Goal: Task Accomplishment & Management: Manage account settings

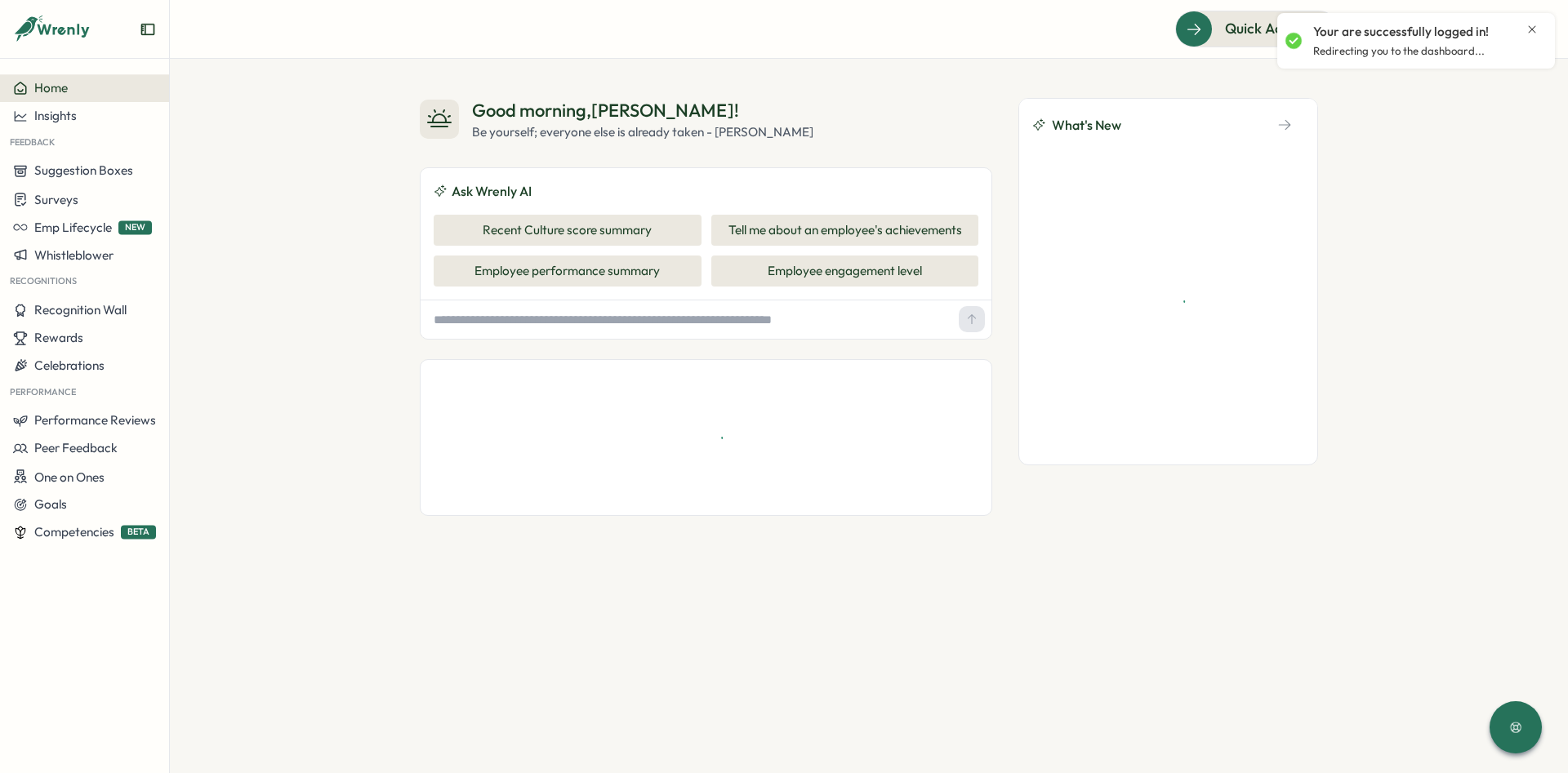
click at [1529, 33] on icon "Close notification" at bounding box center [1533, 29] width 8 height 8
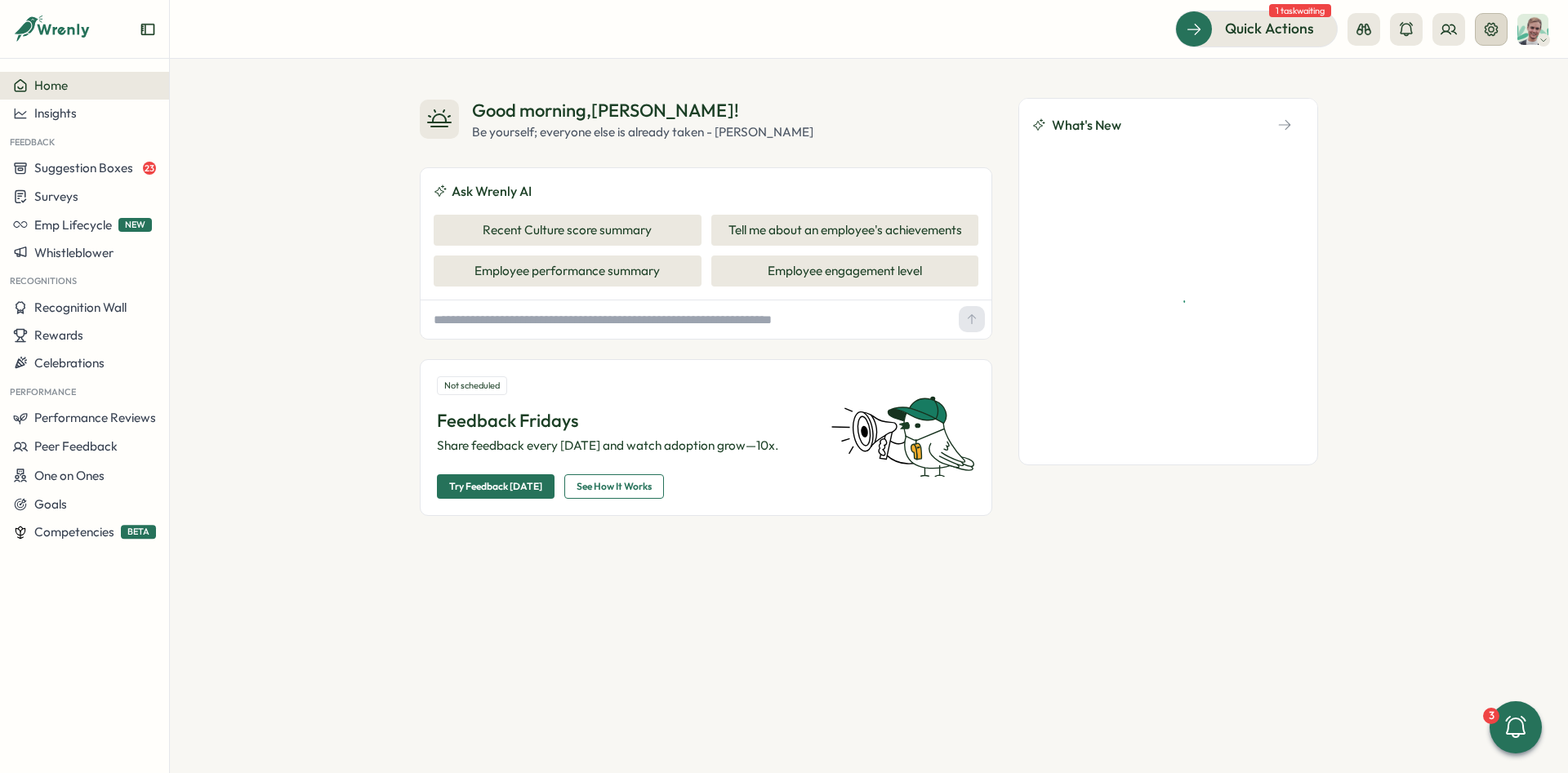
click at [1476, 33] on button at bounding box center [1491, 29] width 33 height 33
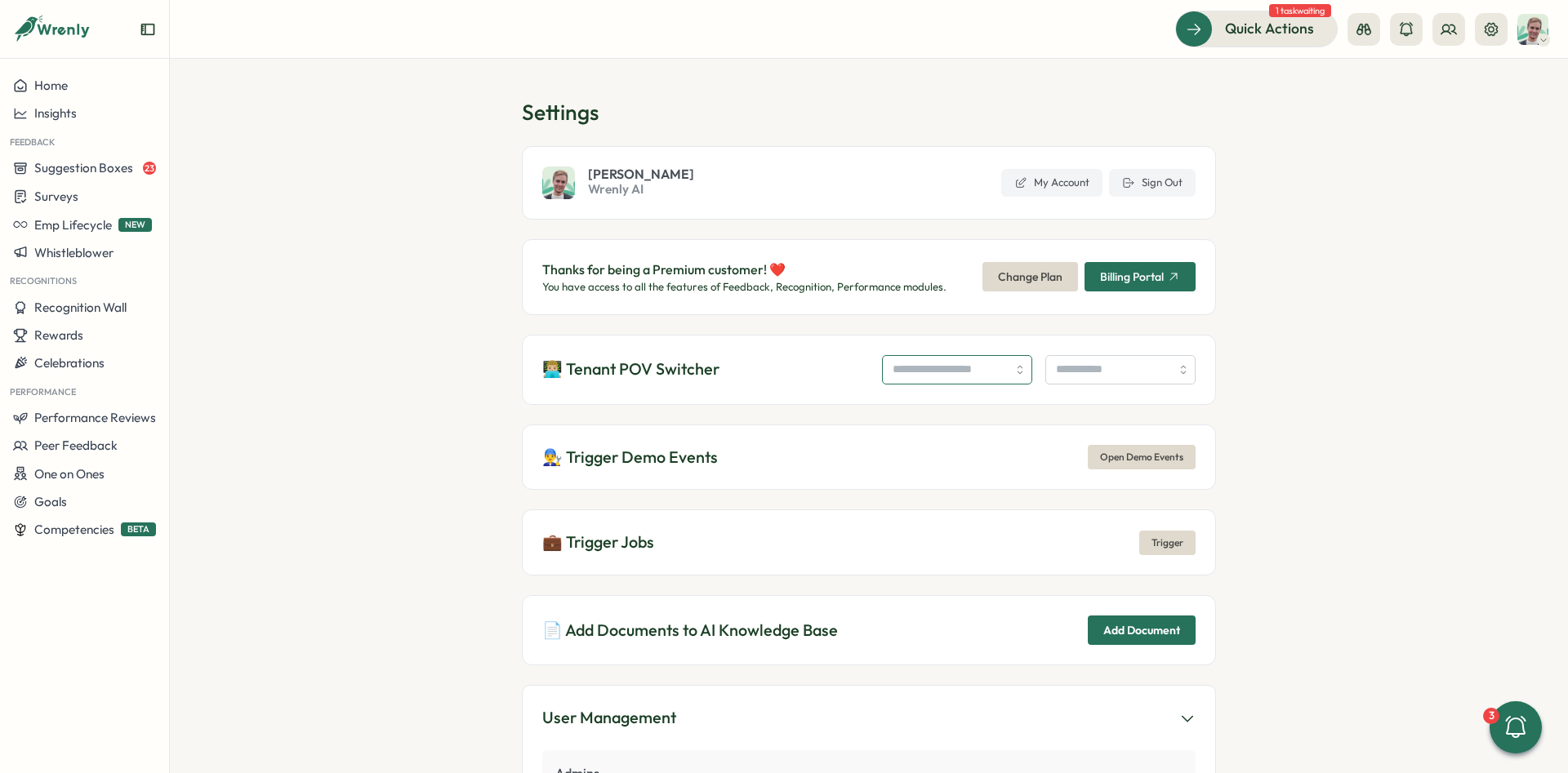
click at [920, 377] on input "search" at bounding box center [957, 369] width 150 height 29
type input "**********"
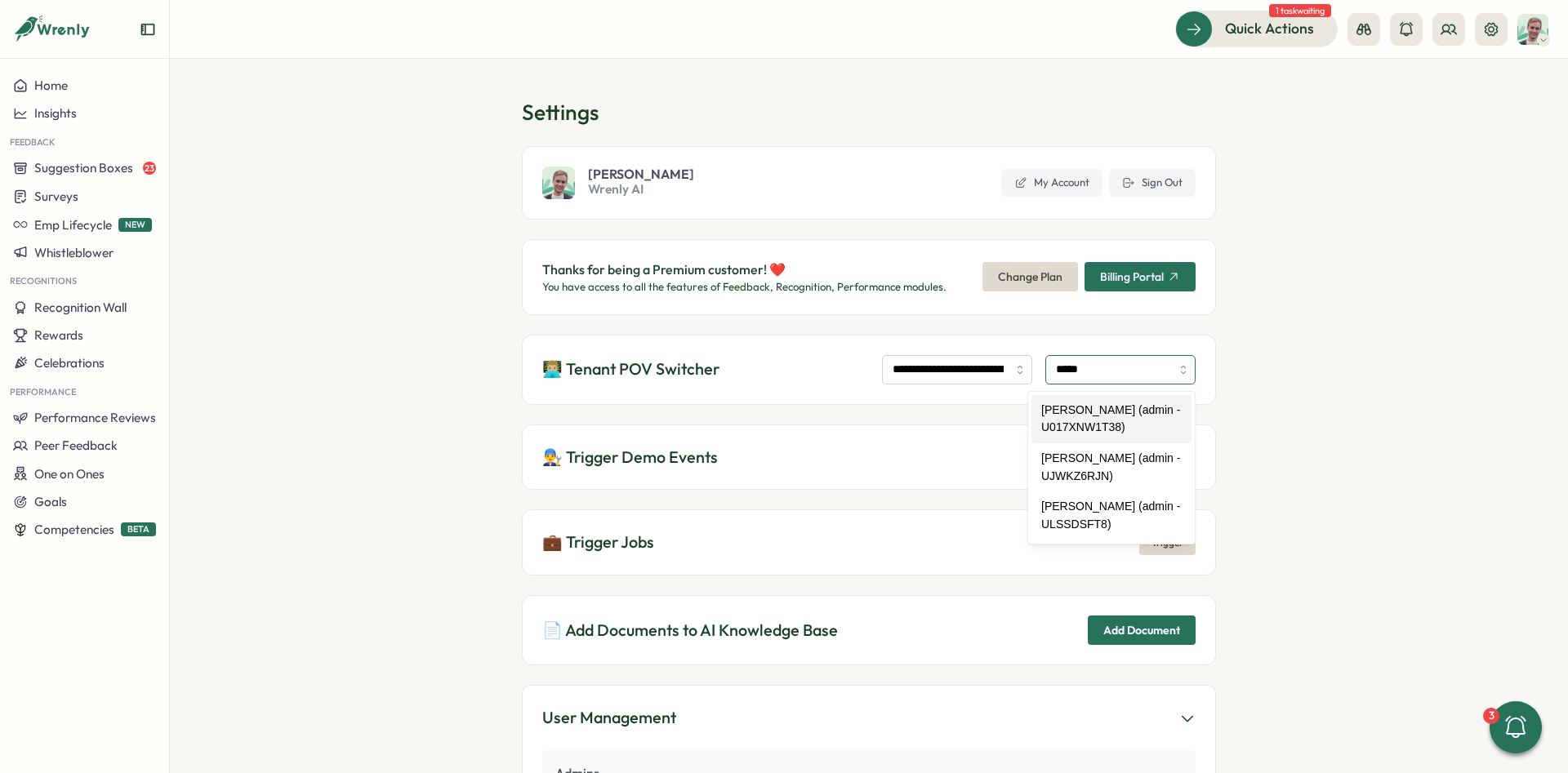
type input "**********"
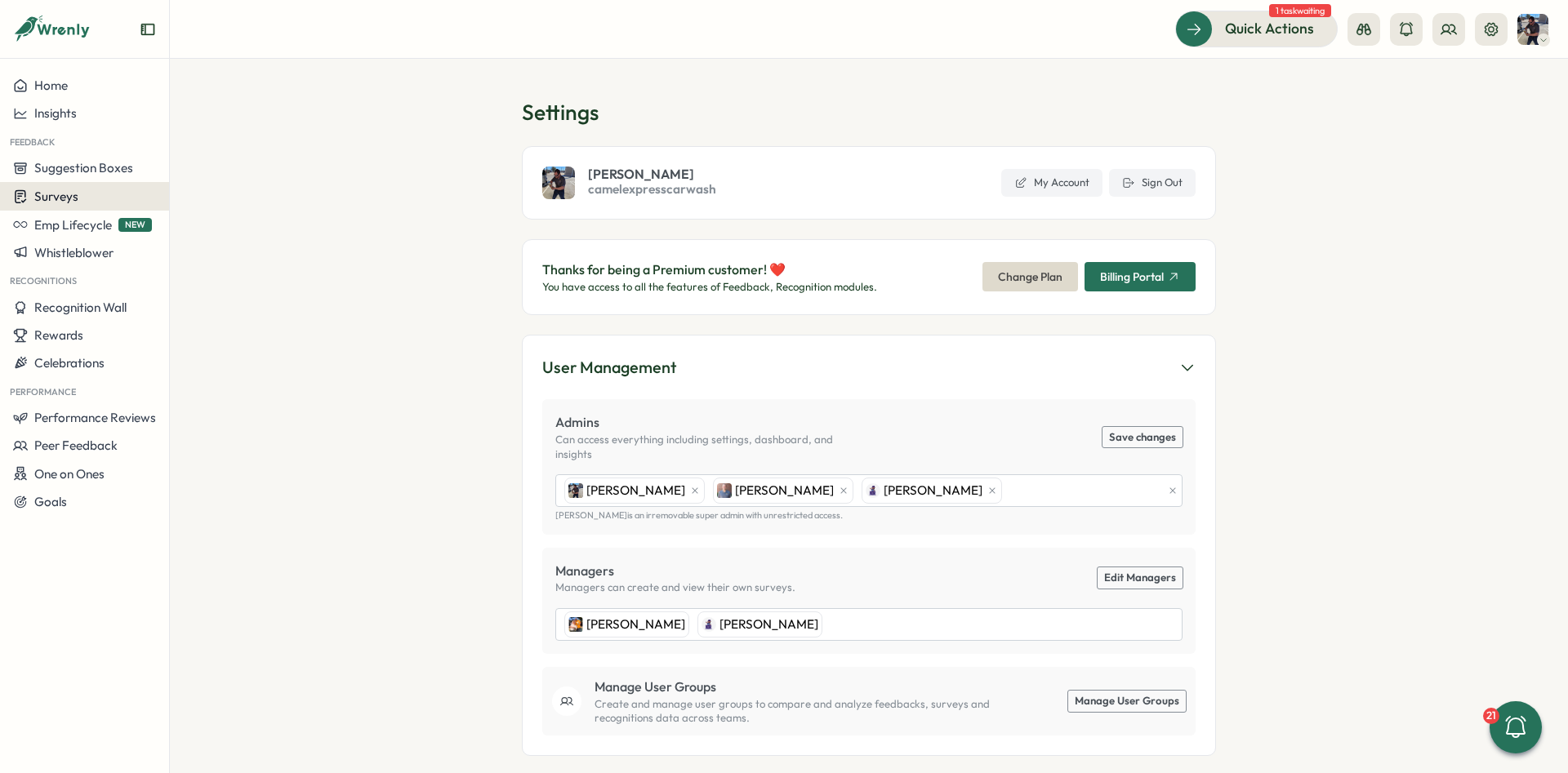
click at [112, 192] on div "Surveys" at bounding box center [84, 196] width 143 height 16
click at [253, 191] on div "Onboarding Surveys" at bounding box center [233, 196] width 122 height 18
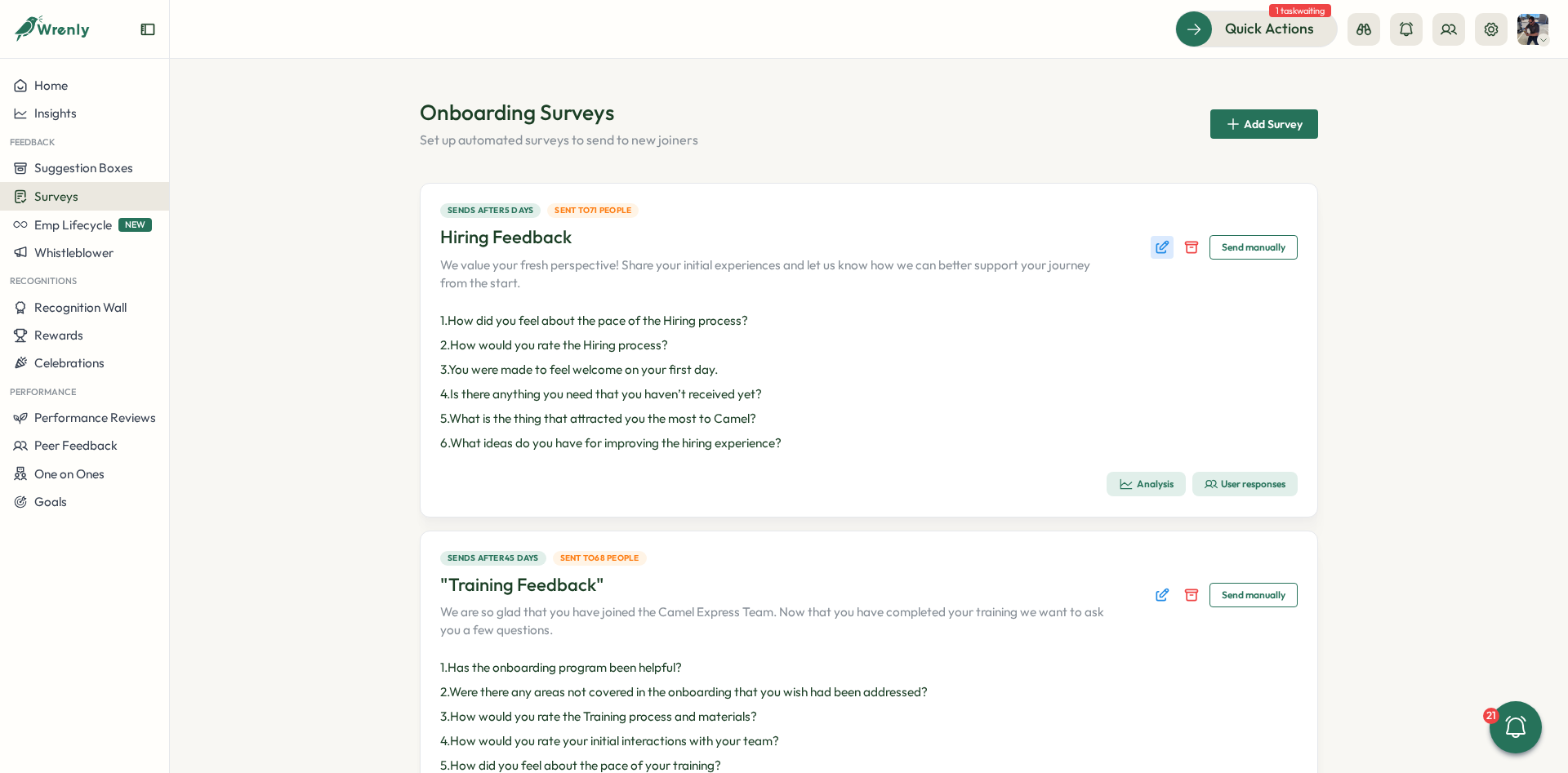
click at [1155, 248] on icon "Edit survey" at bounding box center [1161, 247] width 17 height 17
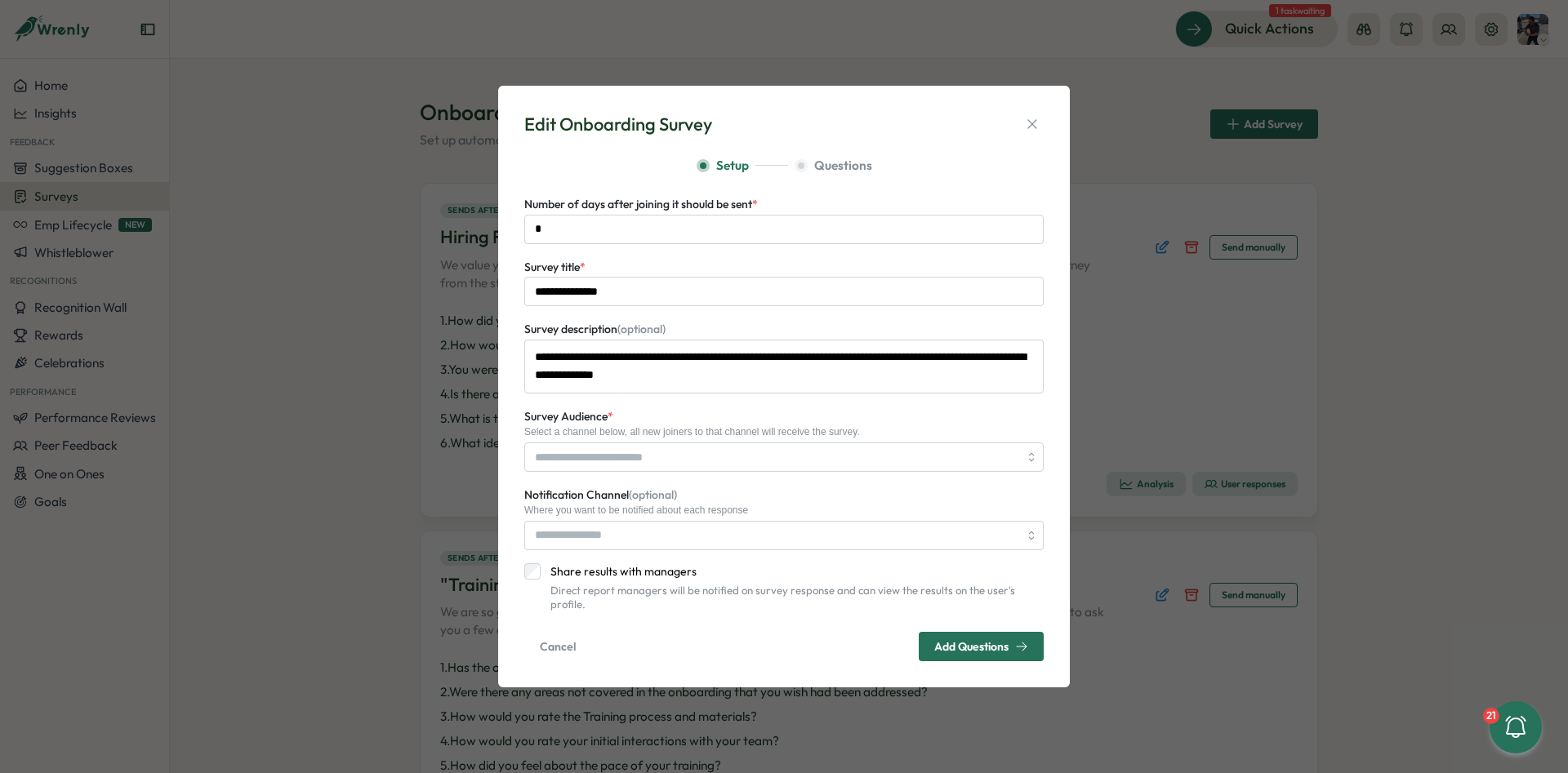
type input "**********"
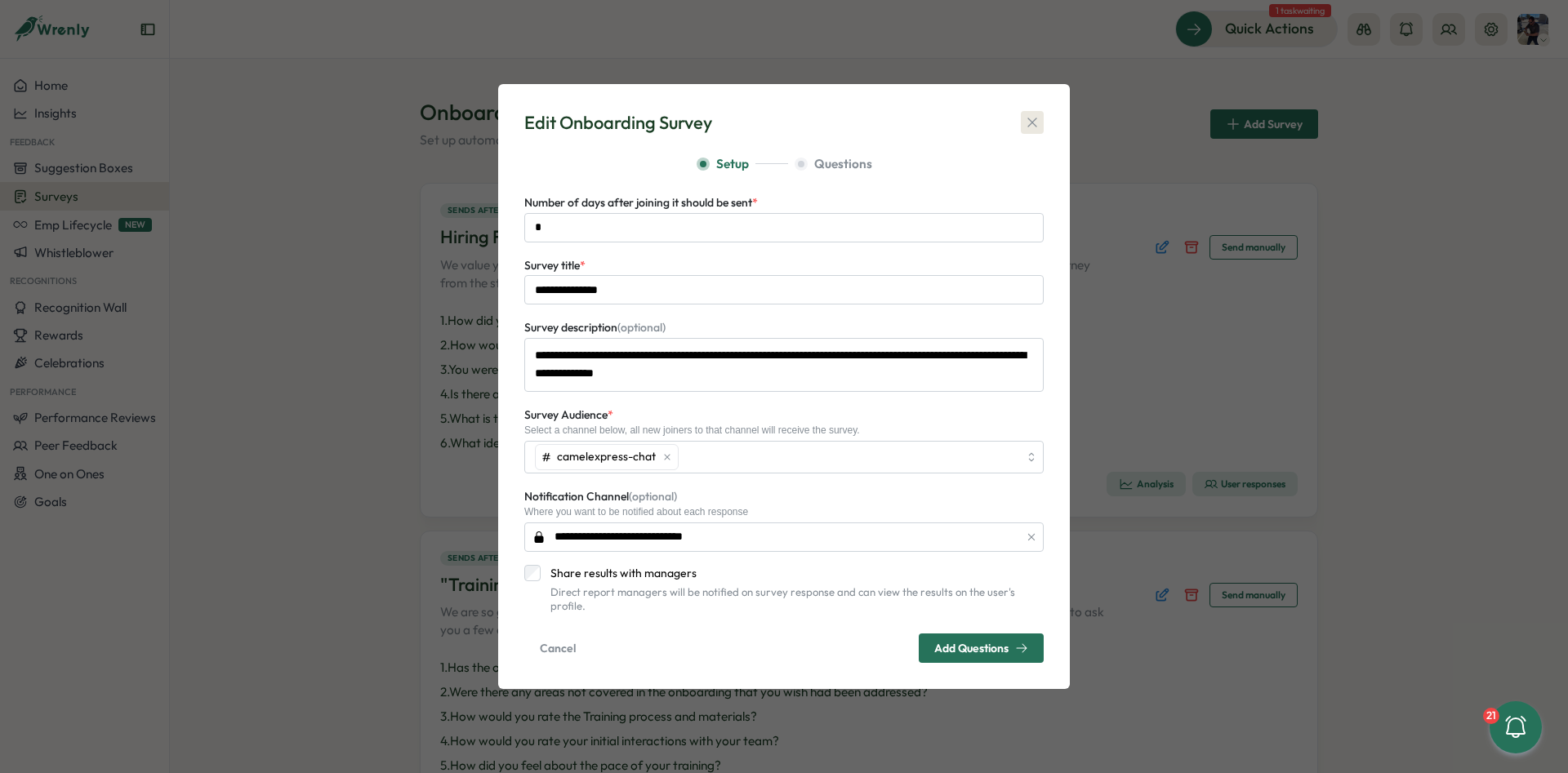
click at [1026, 128] on icon "button" at bounding box center [1032, 123] width 17 height 17
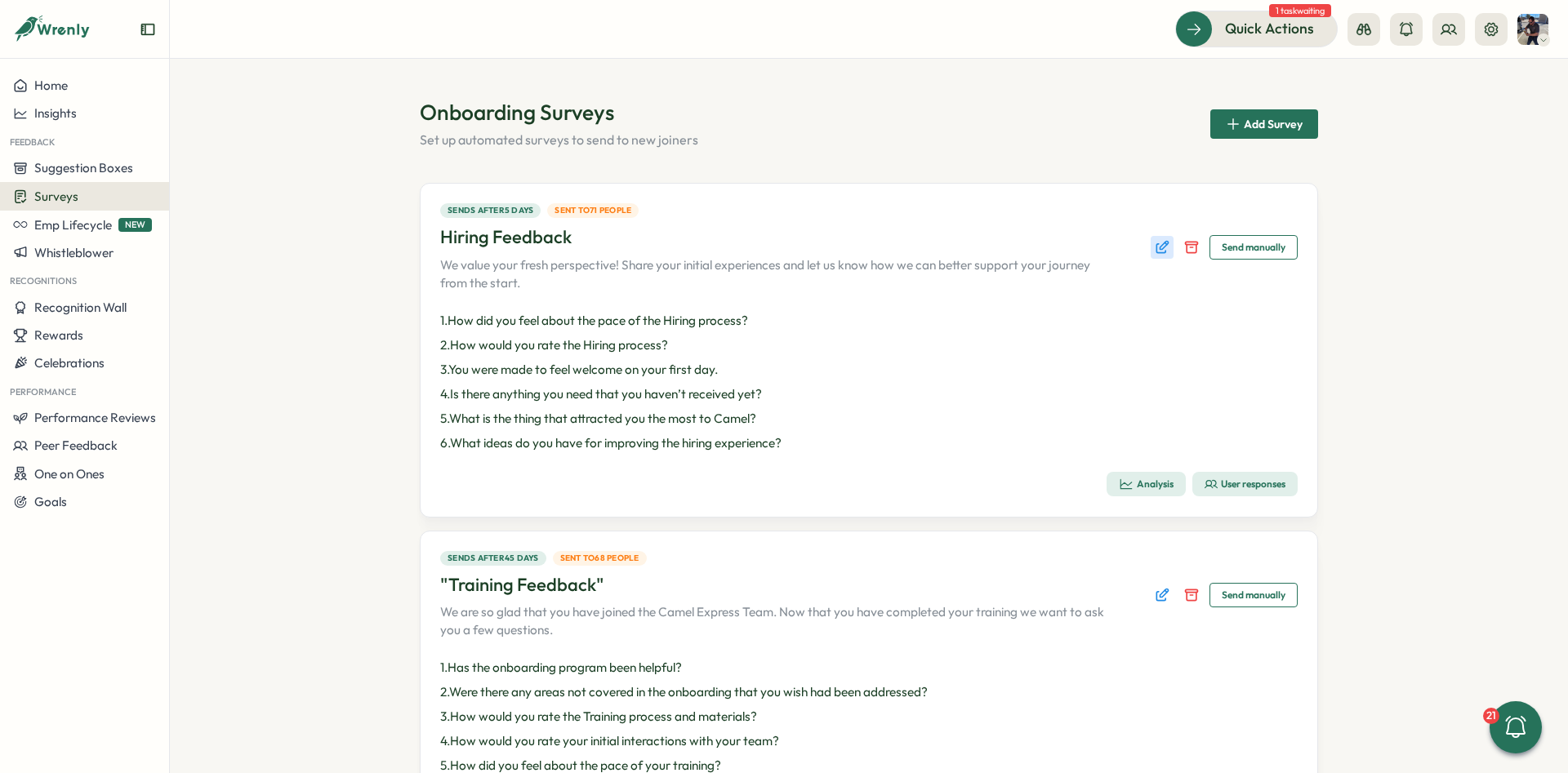
click at [1157, 242] on icon "Edit survey" at bounding box center [1161, 247] width 17 height 17
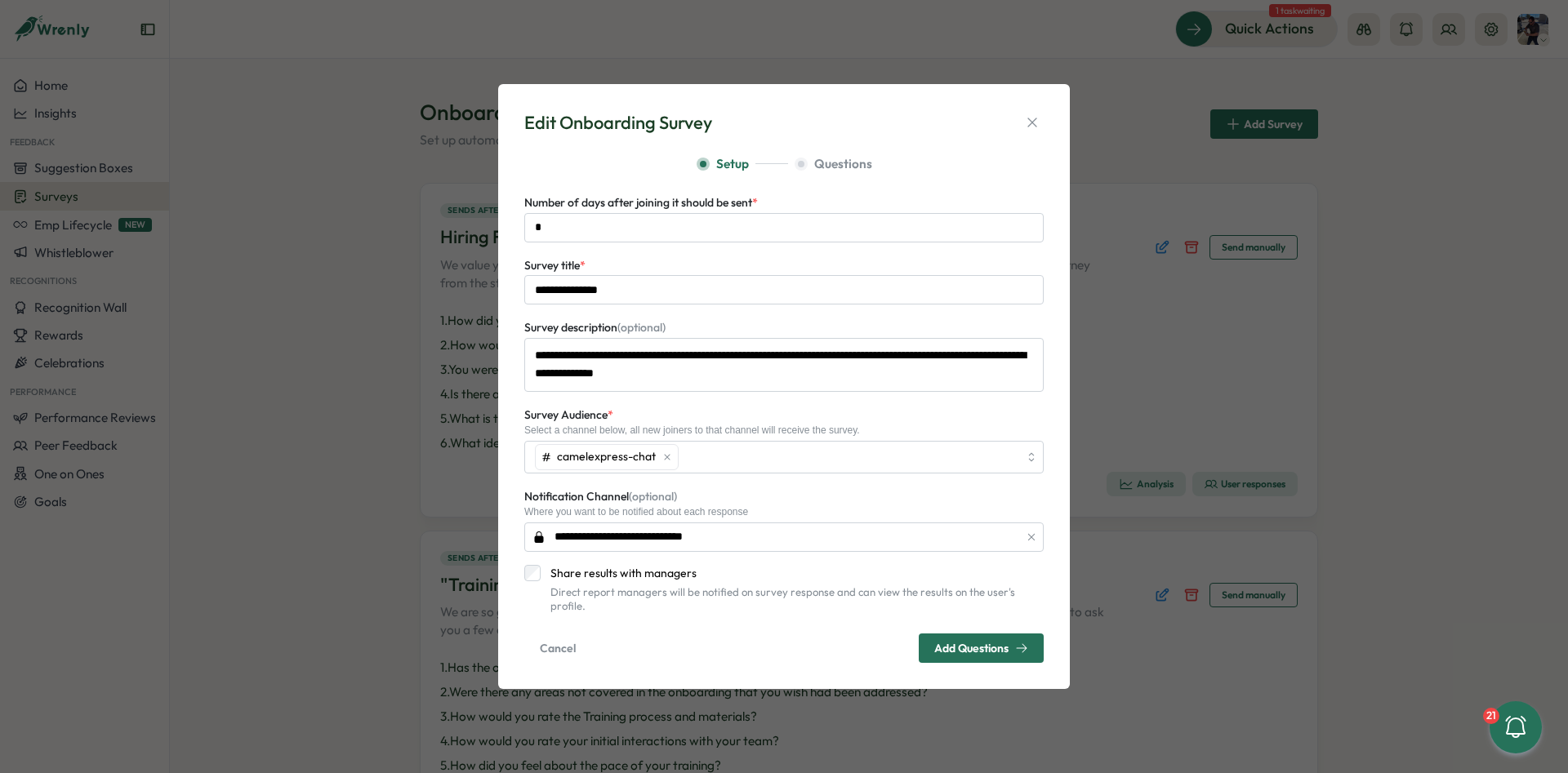
click at [588, 581] on label "Share results with managers" at bounding box center [792, 573] width 503 height 17
click at [948, 643] on span "Add Questions" at bounding box center [971, 649] width 74 height 12
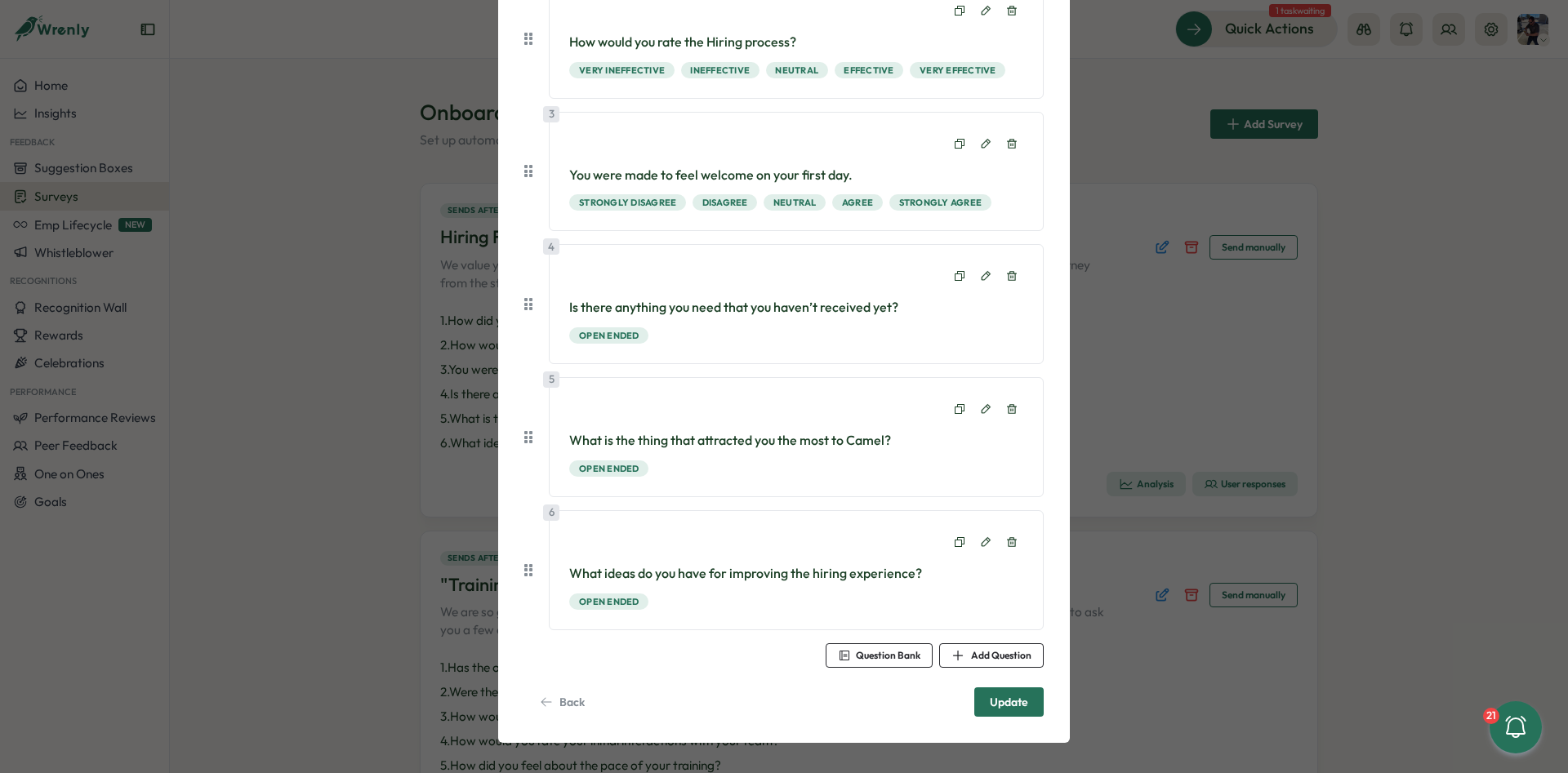
scroll to position [359, 0]
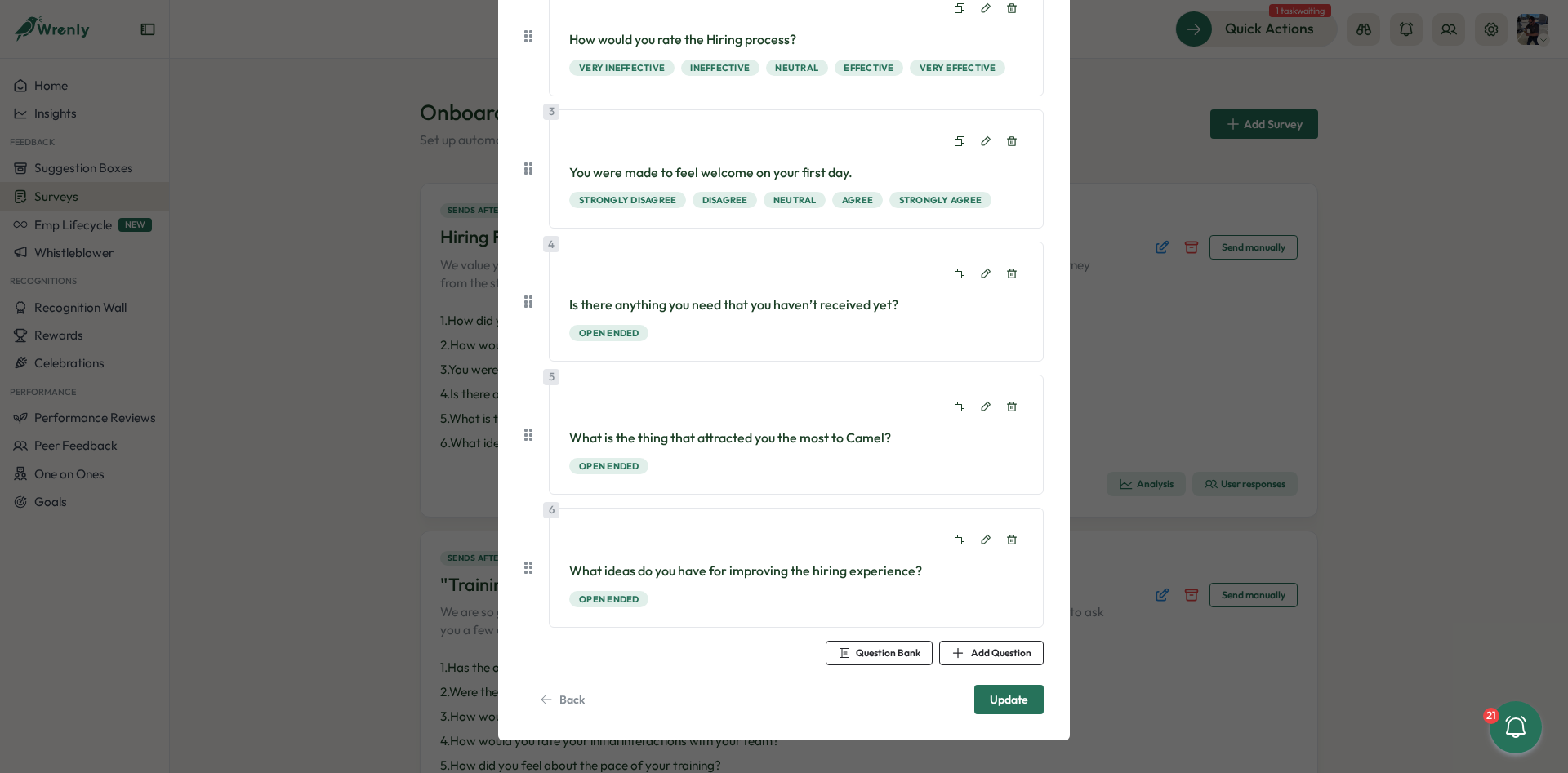
click at [1000, 693] on span "Update" at bounding box center [1008, 699] width 38 height 28
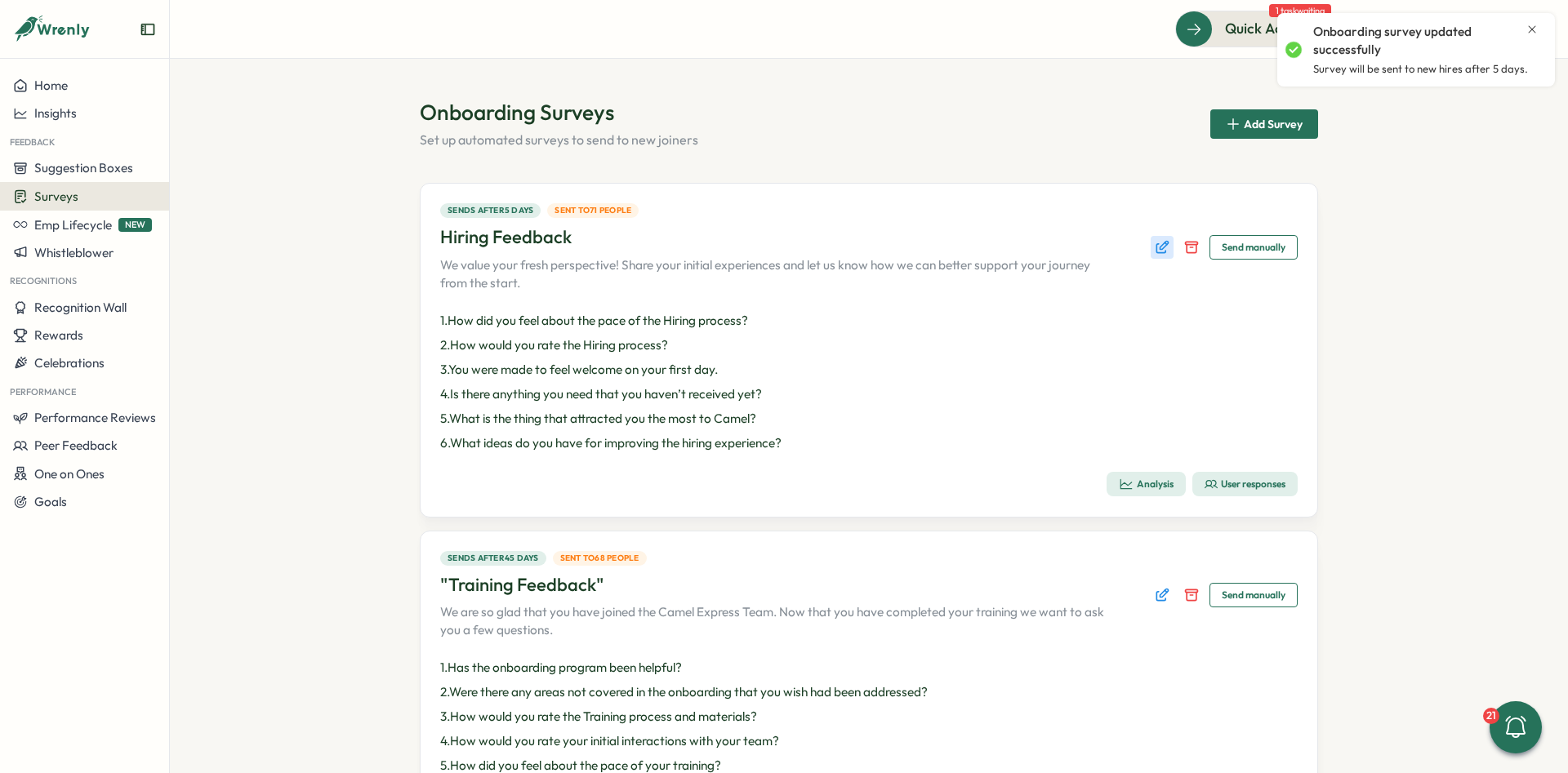
click at [1161, 250] on icon "Edit survey" at bounding box center [1164, 245] width 8 height 8
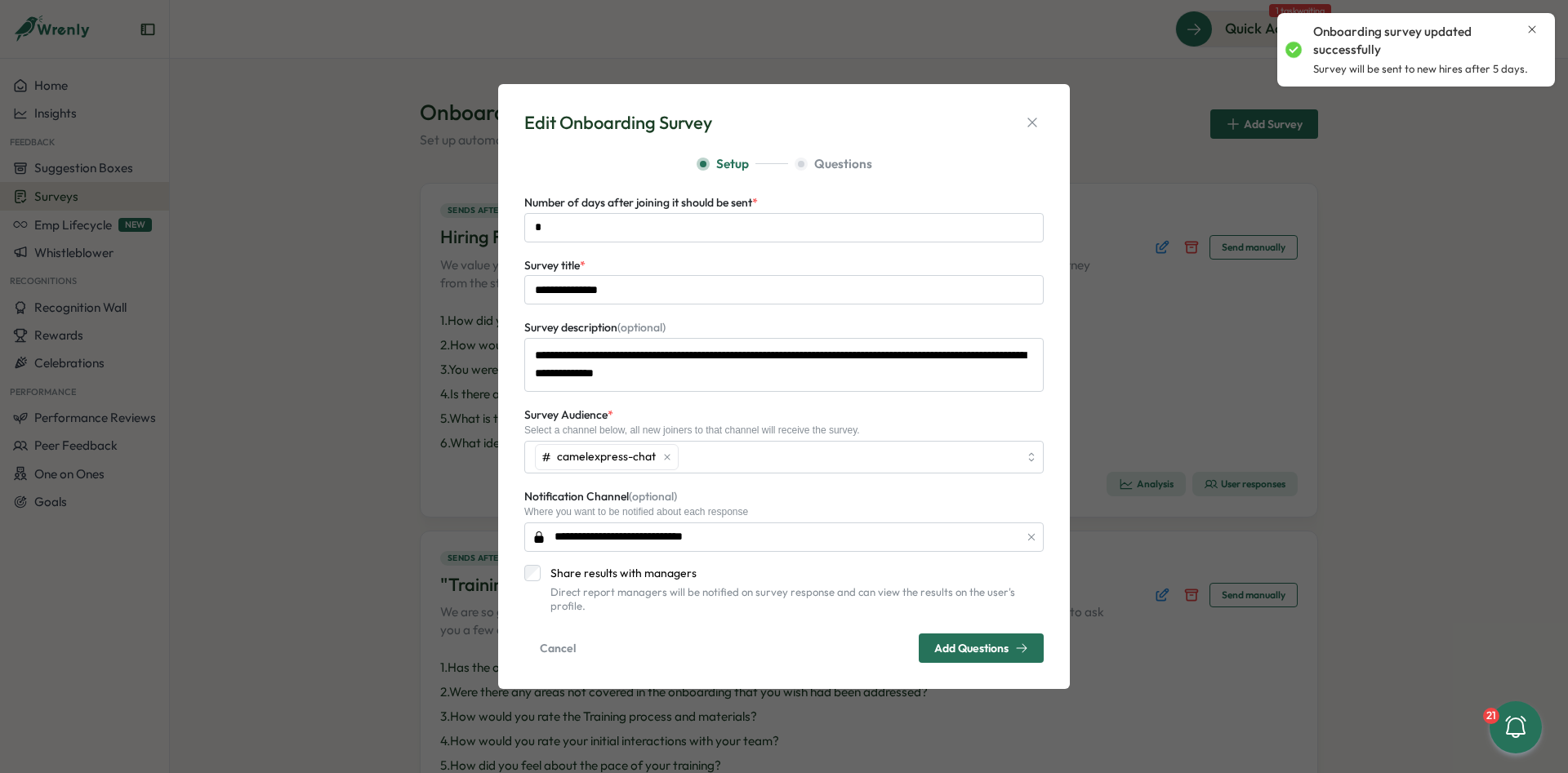
drag, startPoint x: 1028, startPoint y: 126, endPoint x: 974, endPoint y: 195, distance: 87.6
click at [1029, 126] on icon "button" at bounding box center [1032, 123] width 17 height 17
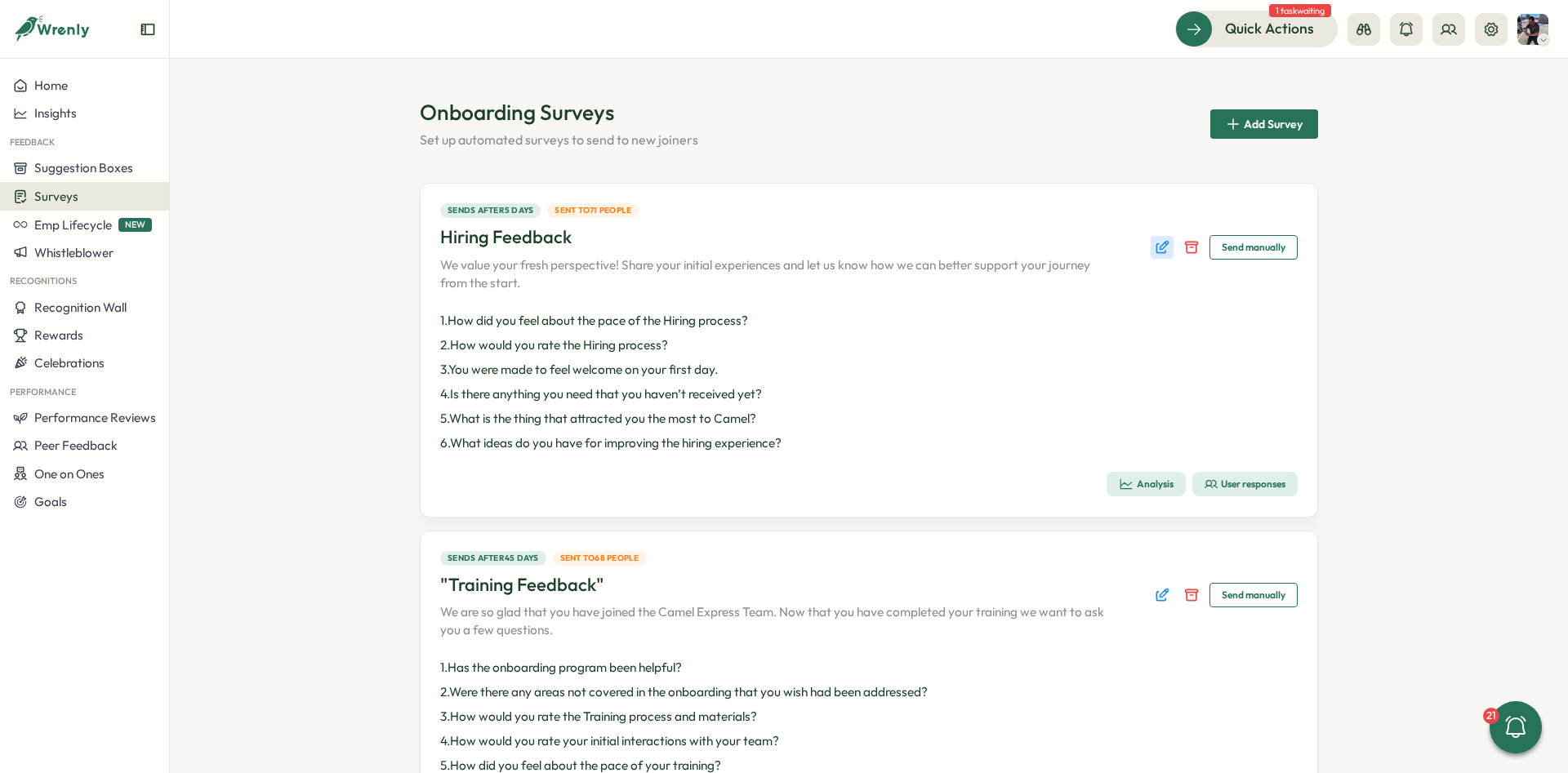
click at [1158, 237] on button "Edit survey" at bounding box center [1162, 248] width 23 height 23
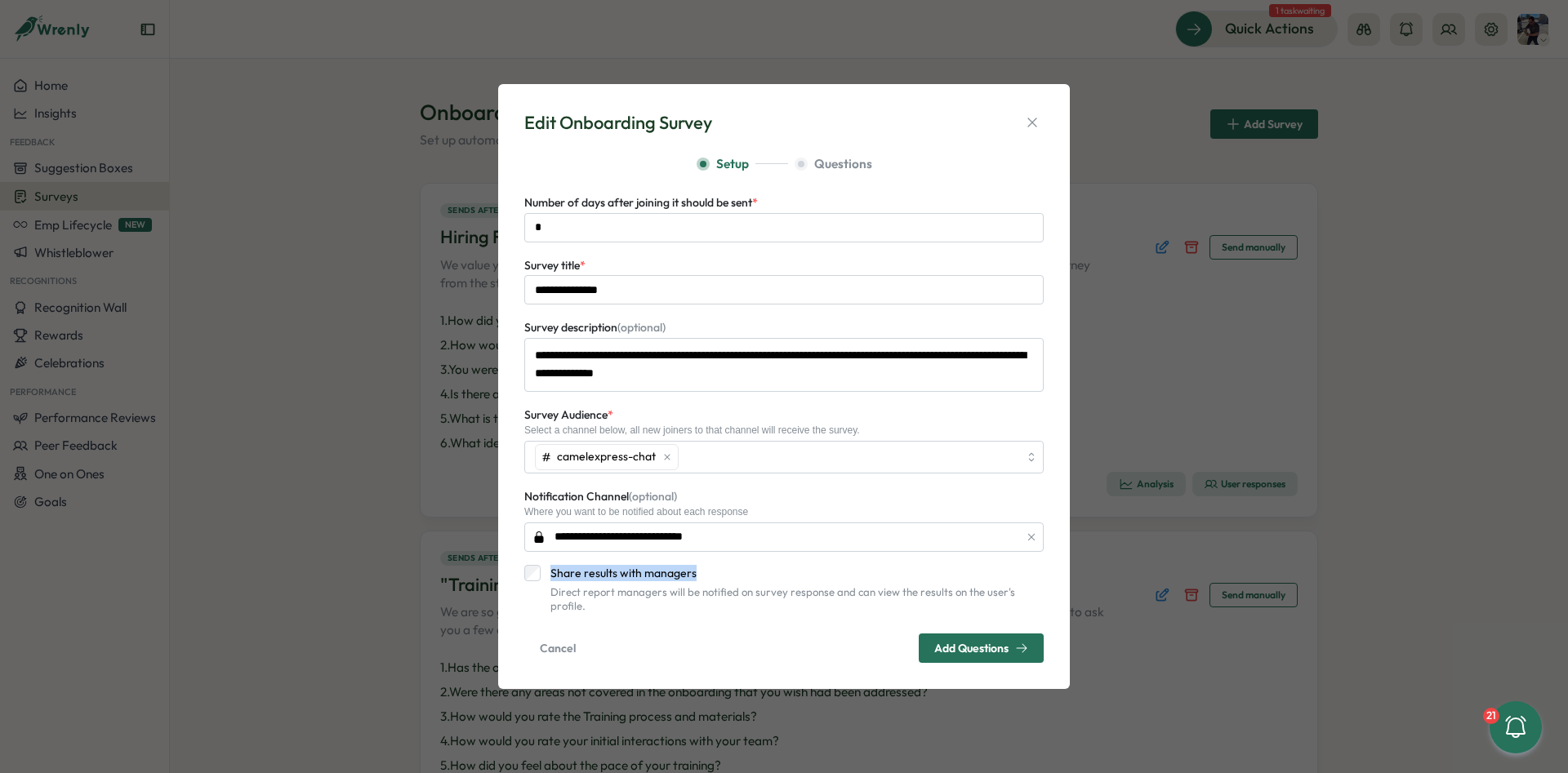
drag, startPoint x: 549, startPoint y: 582, endPoint x: 762, endPoint y: 581, distance: 213.0
click at [762, 581] on label "Share results with managers" at bounding box center [792, 573] width 503 height 17
copy label "Share results with managers"
drag, startPoint x: 525, startPoint y: 497, endPoint x: 625, endPoint y: 500, distance: 100.0
click at [625, 500] on label "Notification Channel (optional)" at bounding box center [600, 497] width 153 height 18
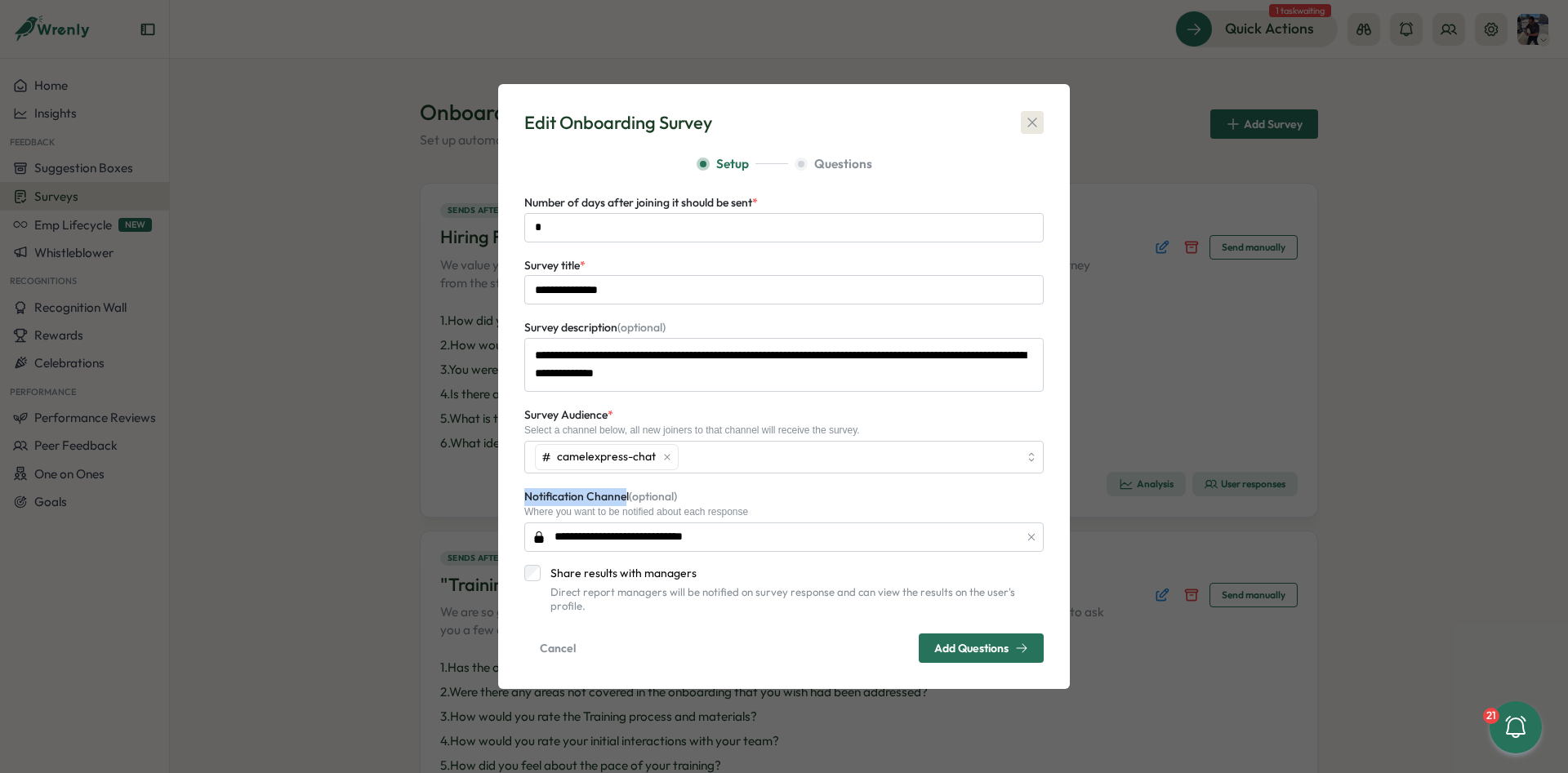
click at [1030, 130] on icon "button" at bounding box center [1032, 123] width 17 height 17
